Goal: Navigation & Orientation: Find specific page/section

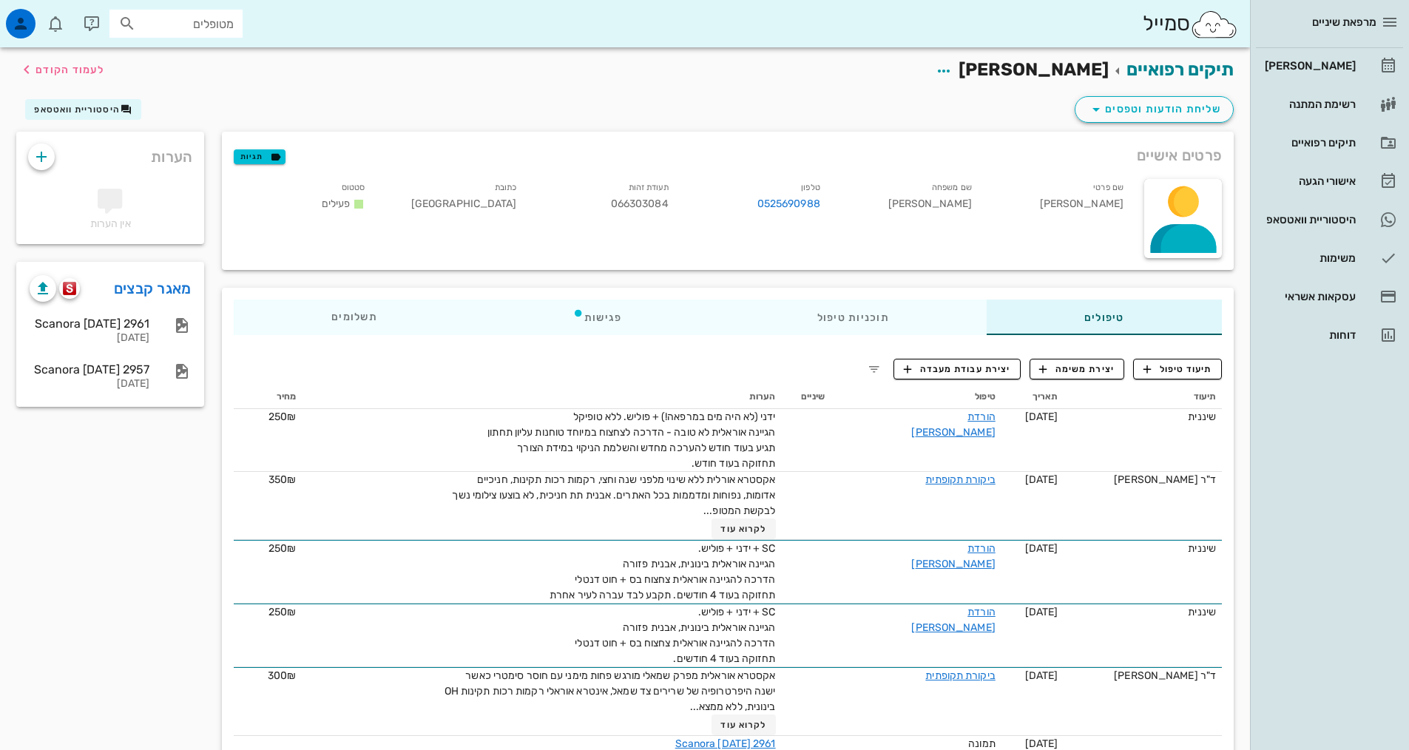
click at [1350, 84] on div "[PERSON_NAME] רשימת המתנה תיקים רפואיים אישורי הגעה היסטוריית וואטסאפ משימות עס…" at bounding box center [1329, 200] width 147 height 305
click at [1343, 74] on div "[PERSON_NAME]" at bounding box center [1309, 66] width 94 height 24
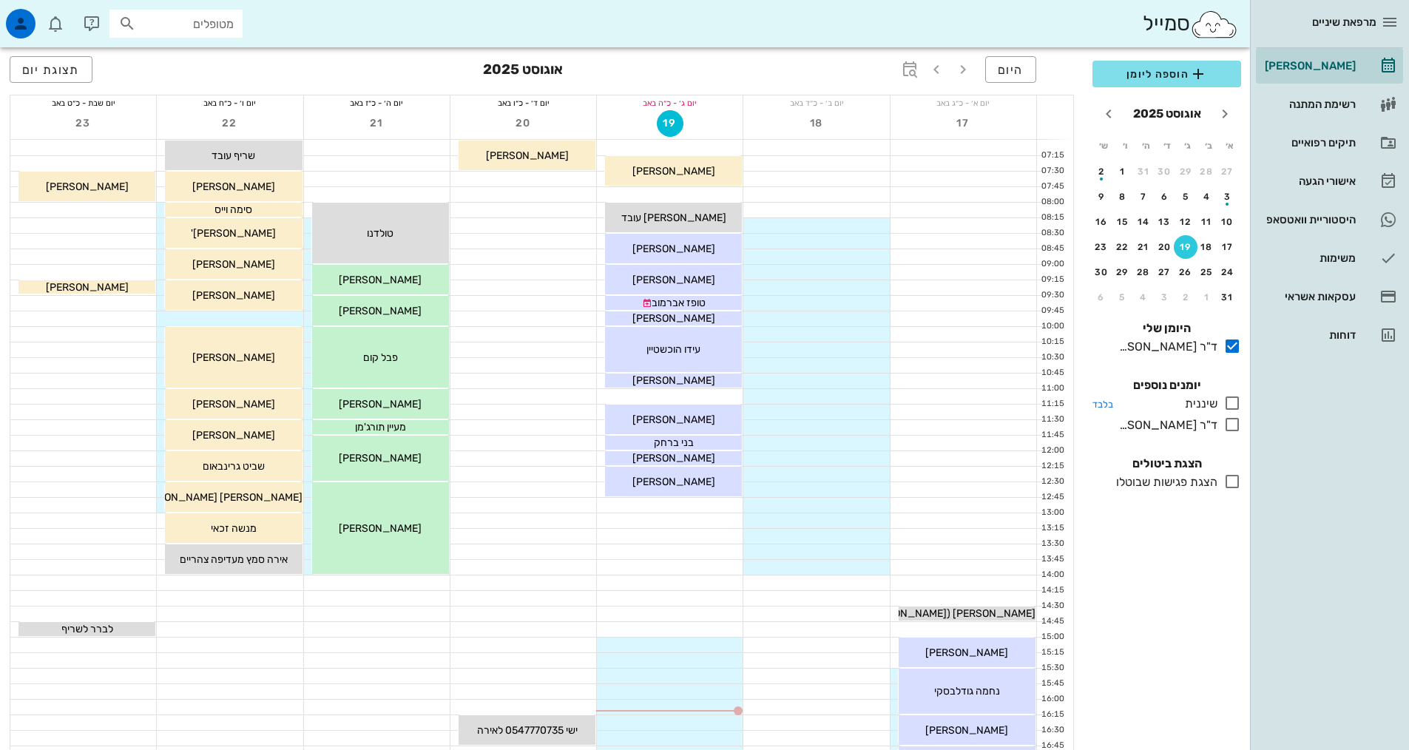
click at [1237, 402] on icon at bounding box center [1232, 403] width 18 height 18
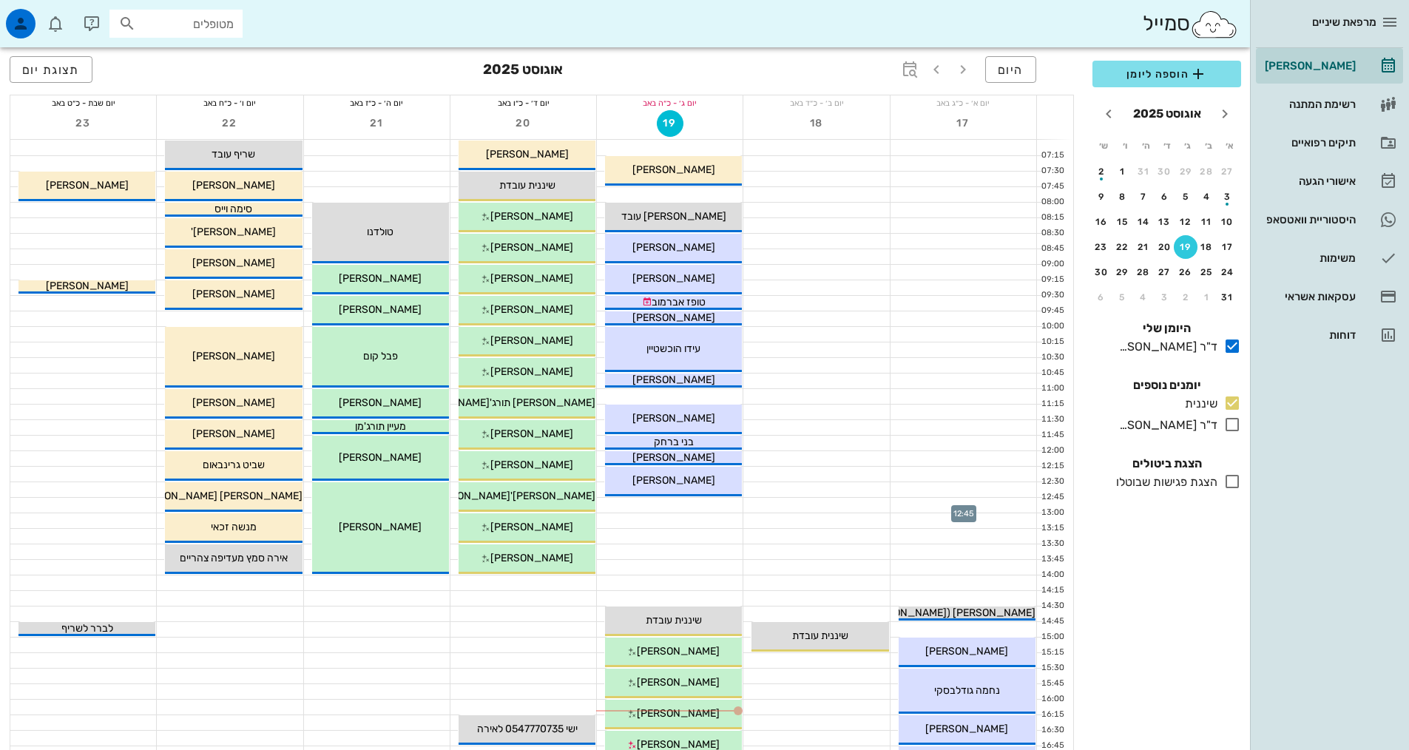
scroll to position [370, 0]
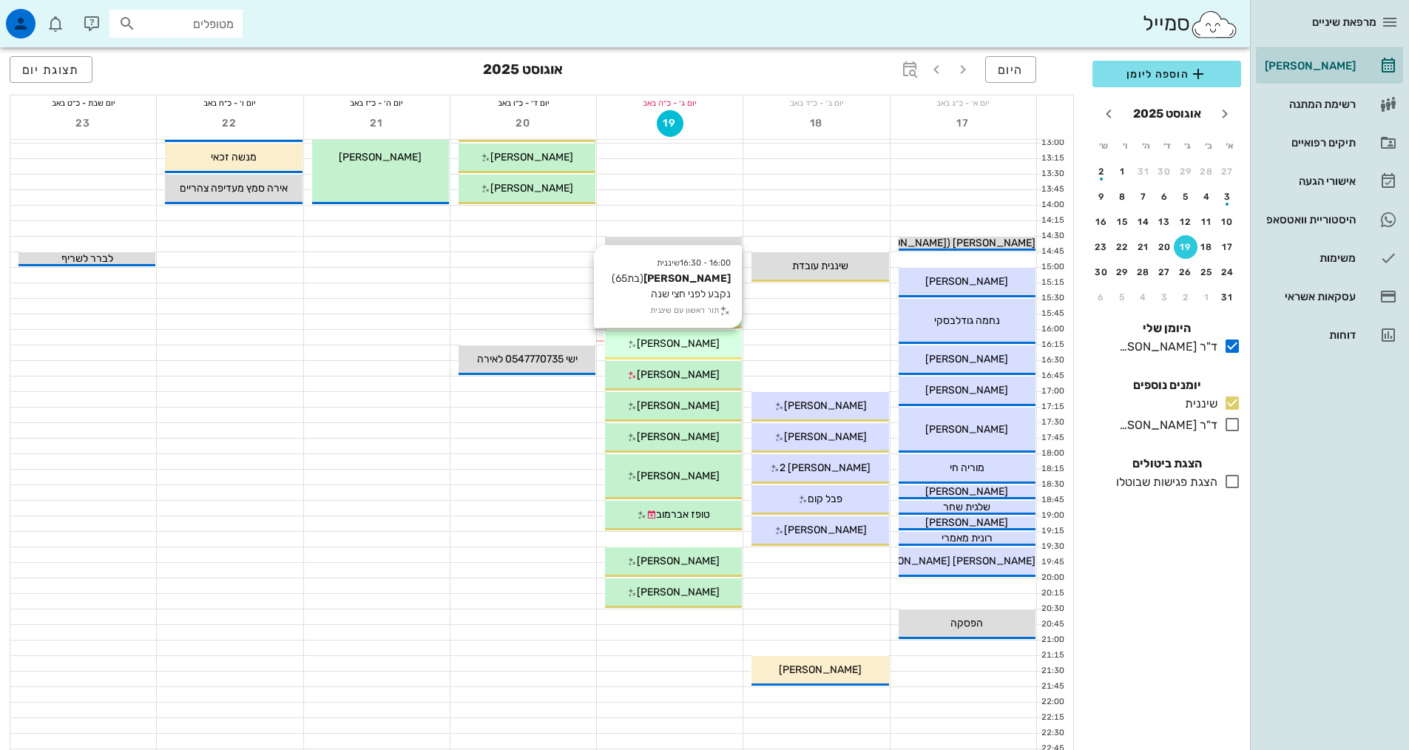
click at [682, 347] on span "[PERSON_NAME]" at bounding box center [678, 343] width 83 height 13
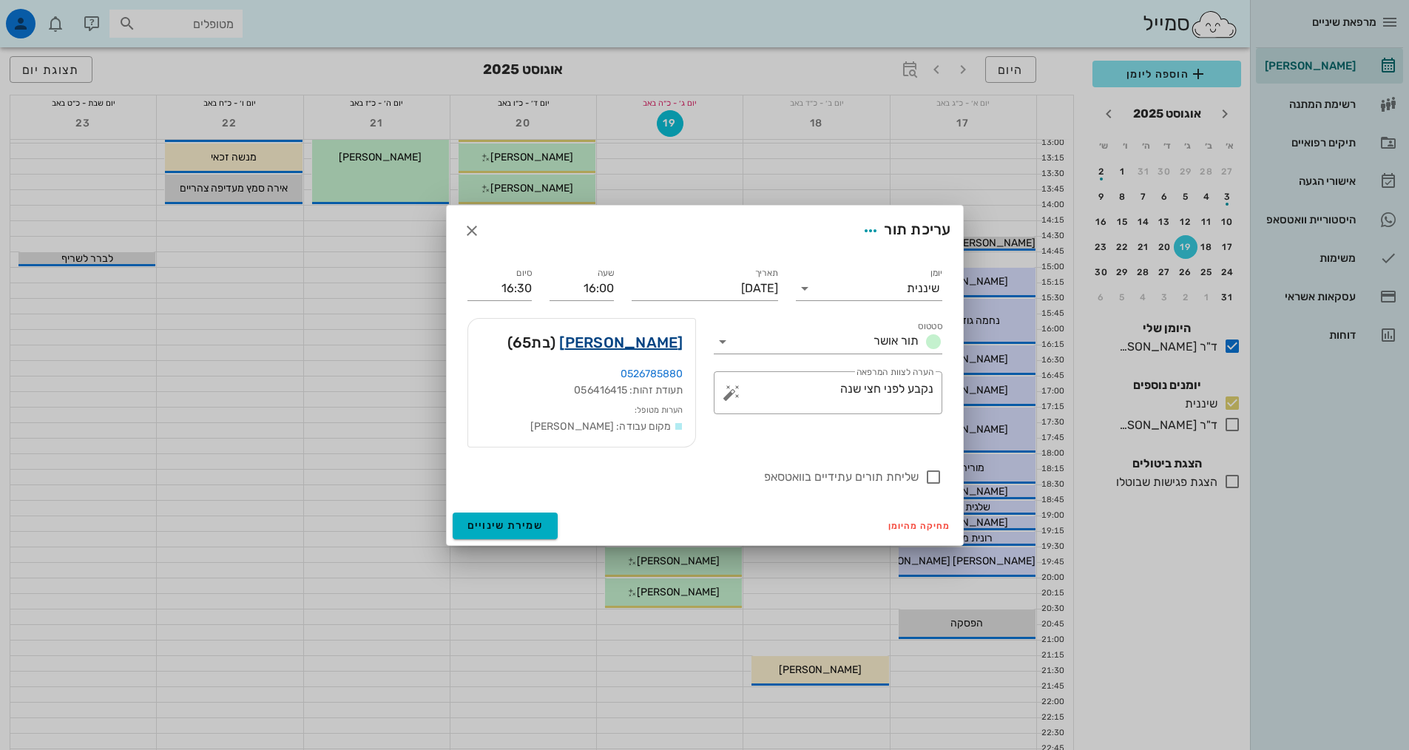
click at [645, 345] on link "[PERSON_NAME]" at bounding box center [621, 343] width 124 height 24
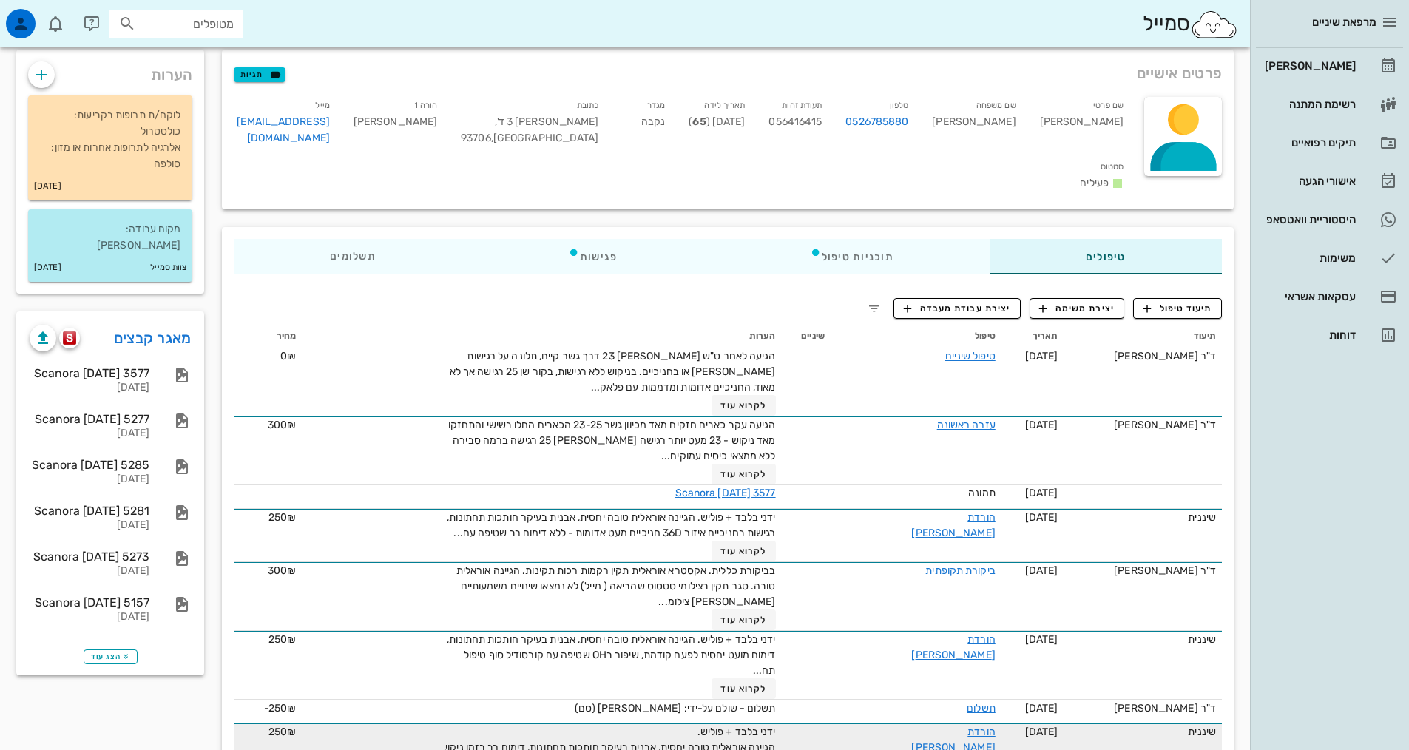
scroll to position [296, 0]
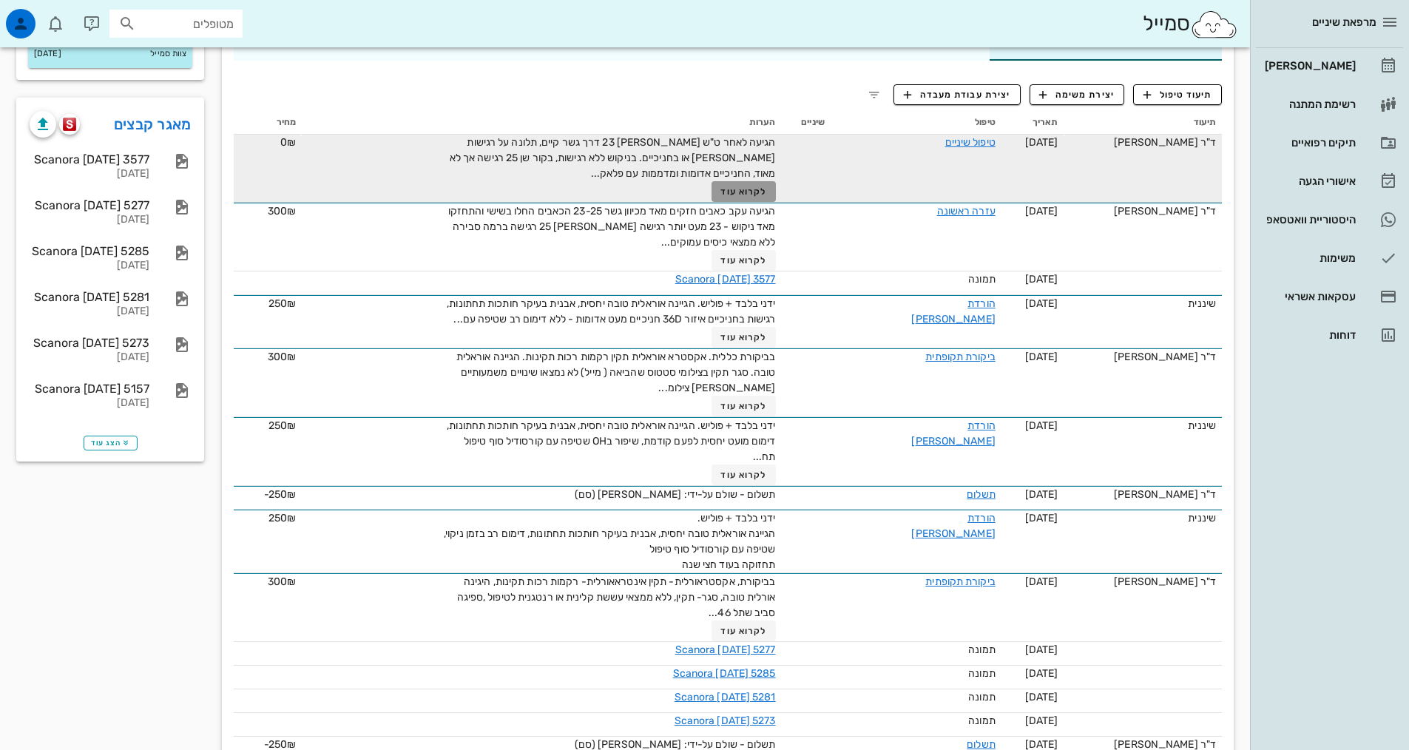
click at [766, 186] on span "לקרוא עוד" at bounding box center [743, 191] width 46 height 10
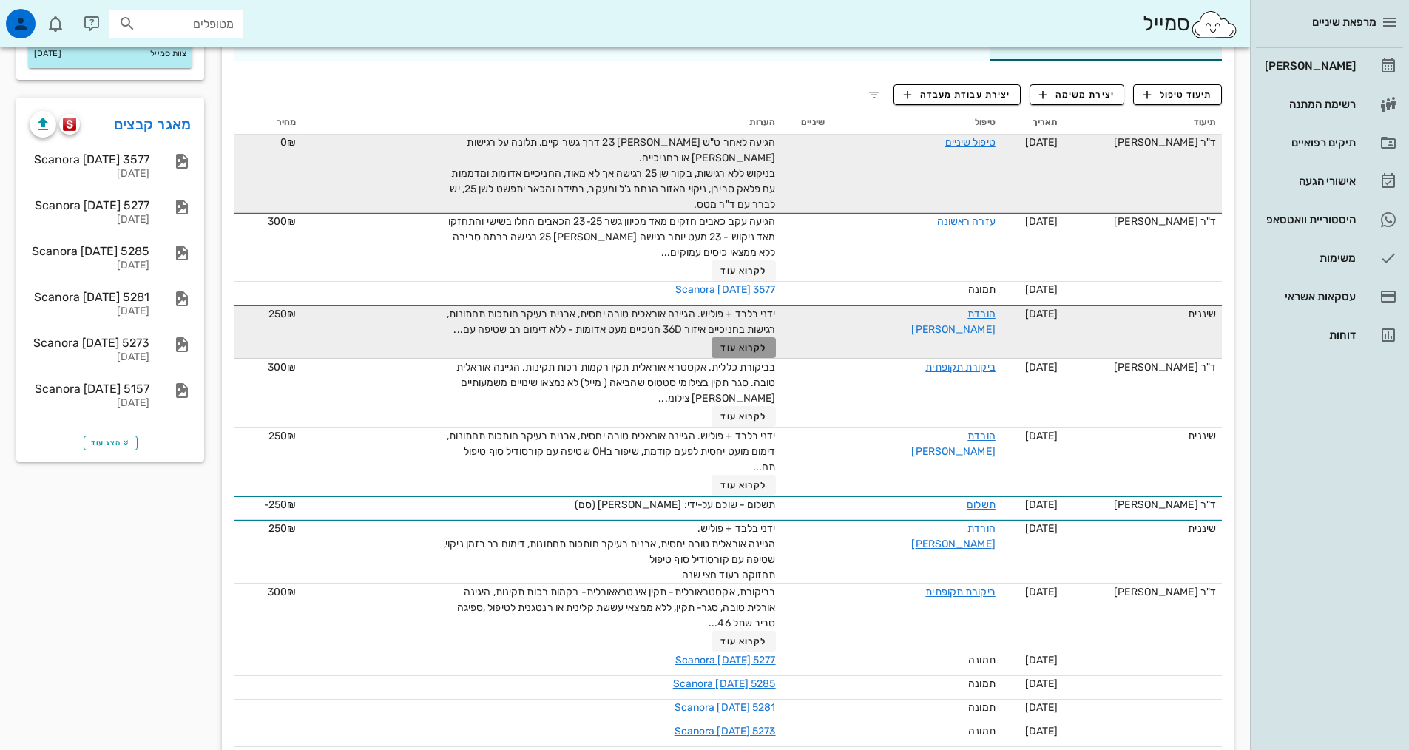
click at [776, 337] on button "לקרוא עוד" at bounding box center [744, 347] width 64 height 21
